Goal: Task Accomplishment & Management: Use online tool/utility

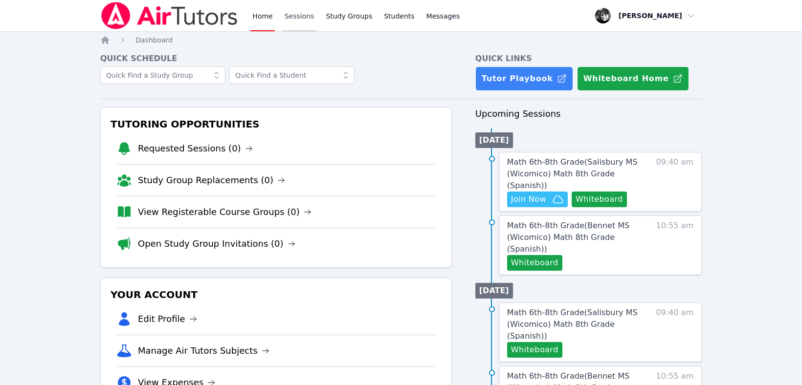
click at [303, 14] on link "Sessions" at bounding box center [300, 15] width 34 height 31
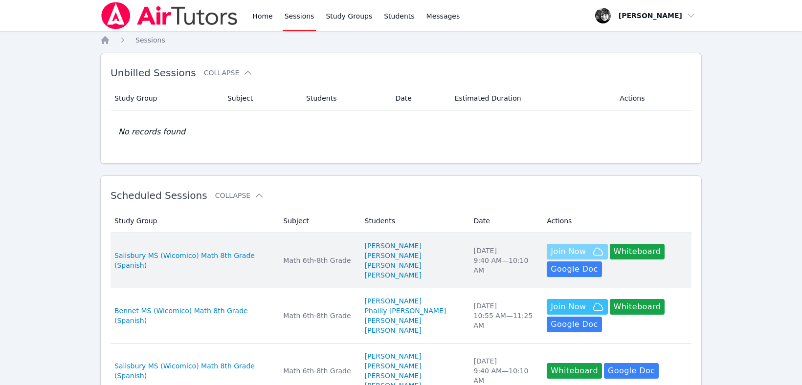
click at [556, 256] on span "Join Now" at bounding box center [567, 252] width 35 height 12
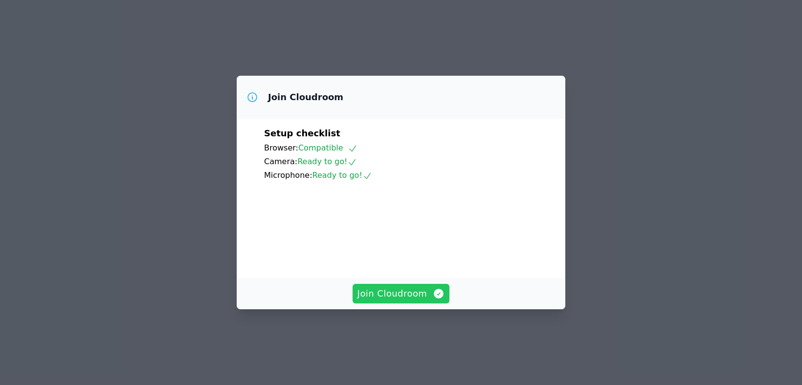
click at [409, 301] on span "Join Cloudroom" at bounding box center [401, 294] width 88 height 14
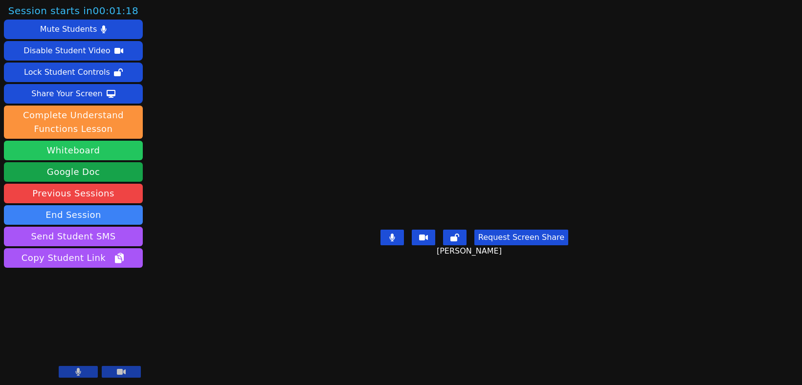
click at [87, 151] on button "Whiteboard" at bounding box center [73, 151] width 139 height 20
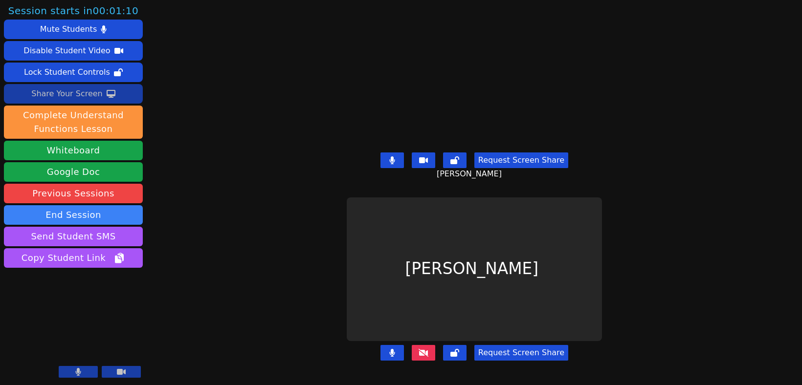
click at [88, 90] on div "Share Your Screen" at bounding box center [66, 94] width 71 height 16
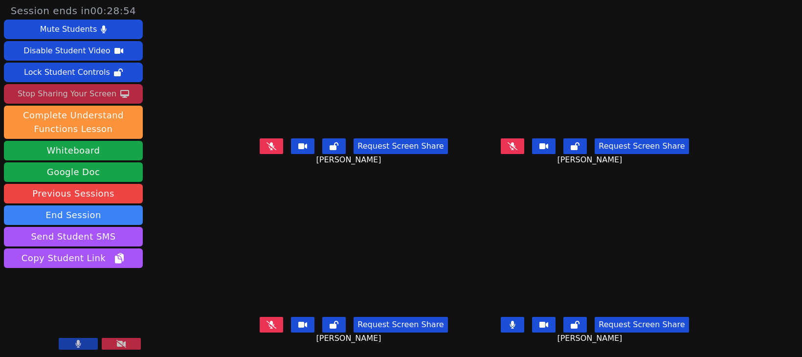
click at [78, 94] on div "Stop Sharing Your Screen" at bounding box center [67, 94] width 99 height 16
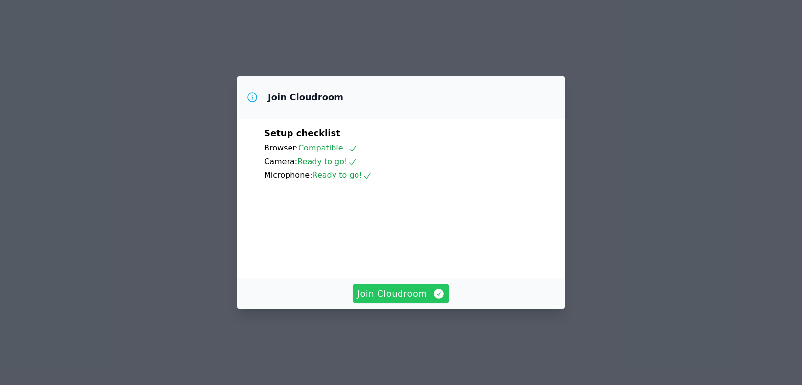
click at [392, 301] on span "Join Cloudroom" at bounding box center [401, 294] width 88 height 14
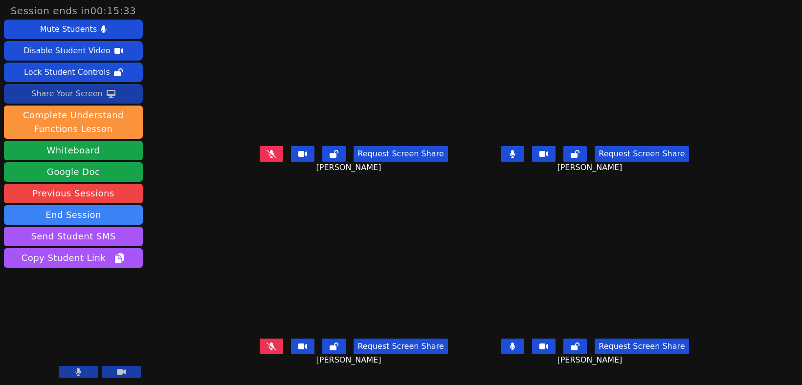
click at [82, 90] on div "Share Your Screen" at bounding box center [66, 94] width 71 height 16
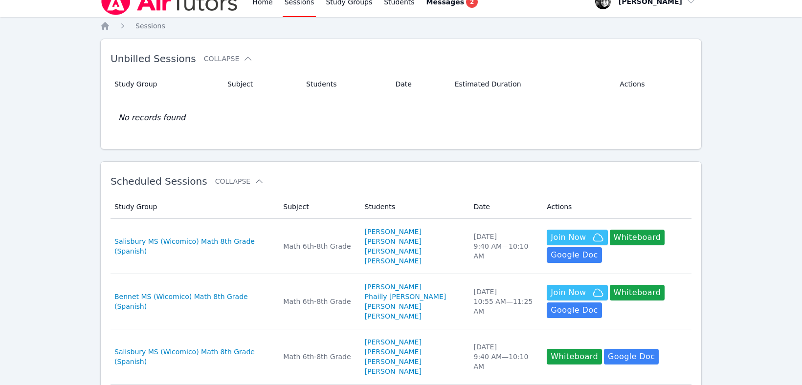
scroll to position [17, 0]
